Goal: Entertainment & Leisure: Consume media (video, audio)

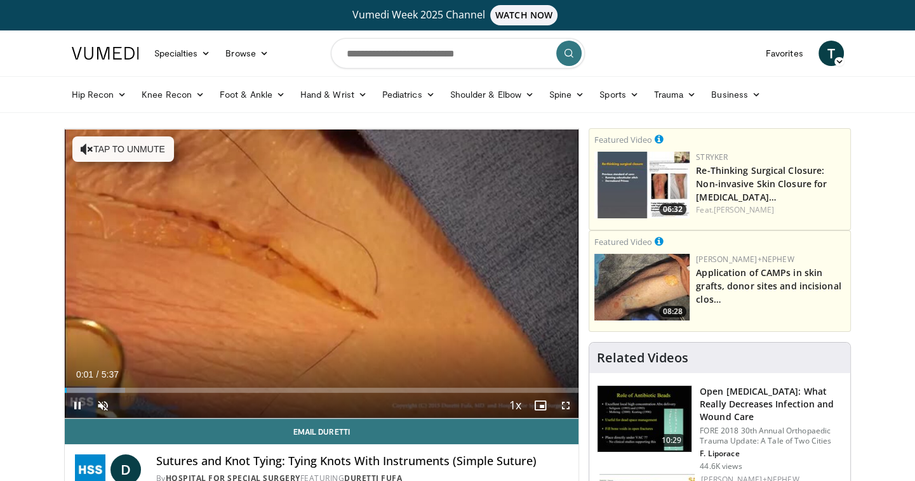
click at [564, 406] on span "Video Player" at bounding box center [565, 405] width 25 height 25
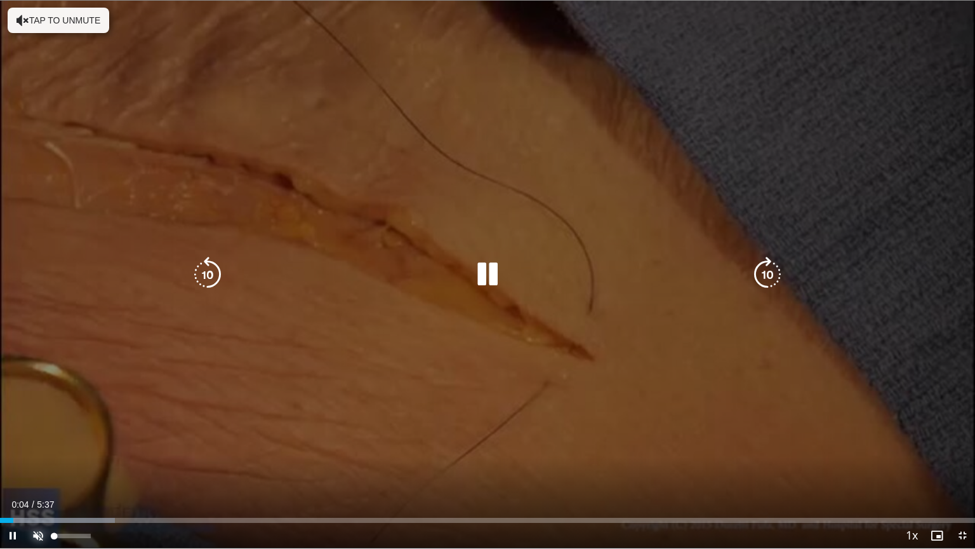
click at [38, 481] on span "Video Player" at bounding box center [37, 535] width 25 height 25
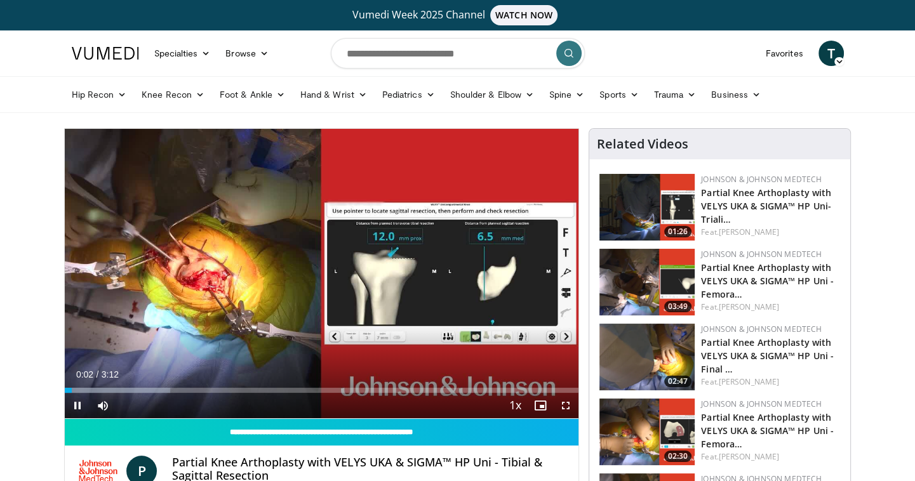
click at [643, 69] on nav "Specialties Adult & Family Medicine Allergy, Asthma, Immunology Anesthesiology …" at bounding box center [457, 53] width 787 height 46
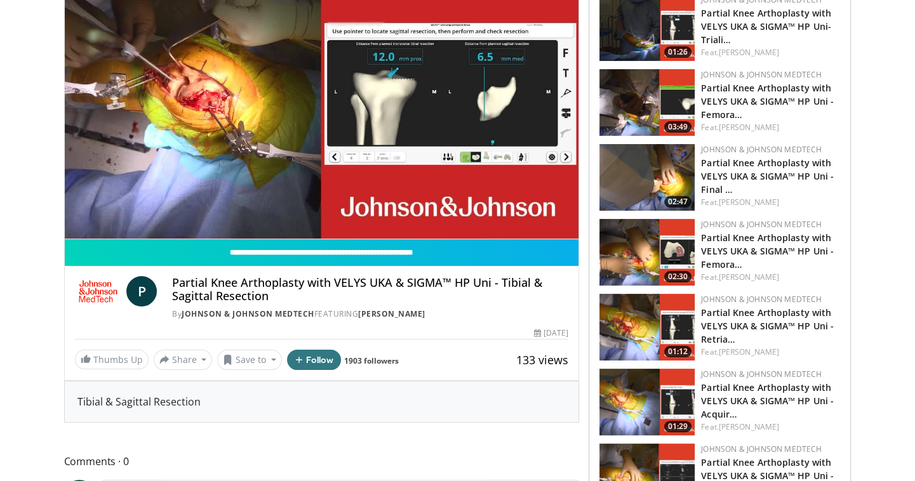
scroll to position [160, 0]
